Goal: Find specific page/section: Find specific page/section

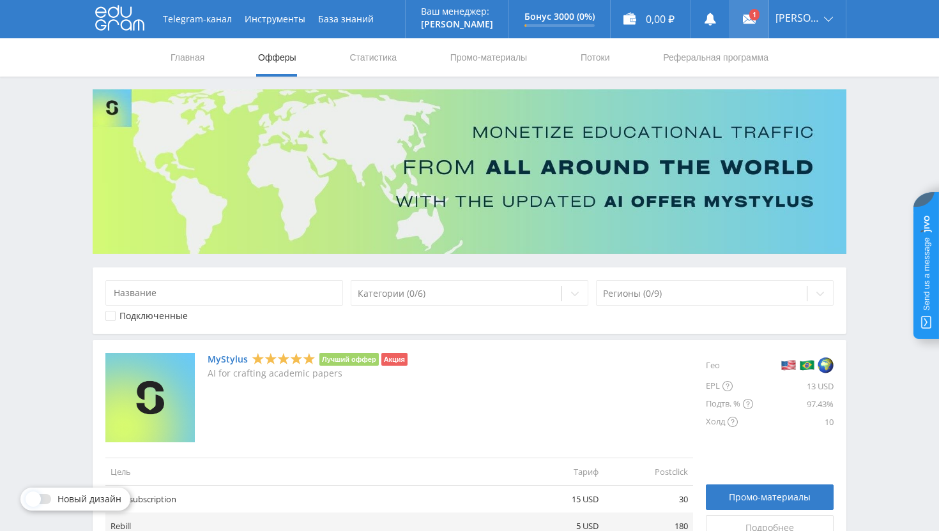
click at [768, 20] on link at bounding box center [749, 19] width 38 height 38
